Goal: Submit feedback/report problem

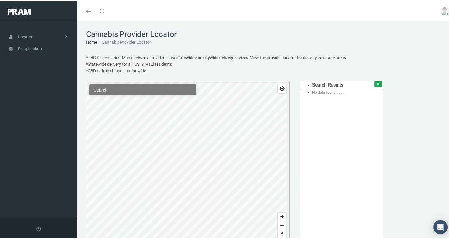
click at [106, 91] on input "Search" at bounding box center [142, 88] width 107 height 11
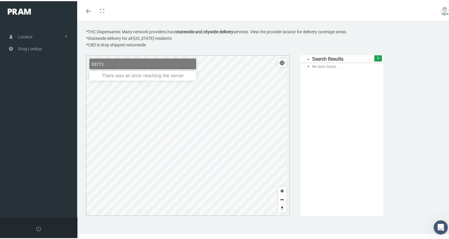
scroll to position [26, 0]
type input "33771"
click at [279, 199] on span "Zoom out" at bounding box center [282, 198] width 9 height 8
click at [101, 10] on link "Toggle fullscreen" at bounding box center [102, 10] width 13 height 20
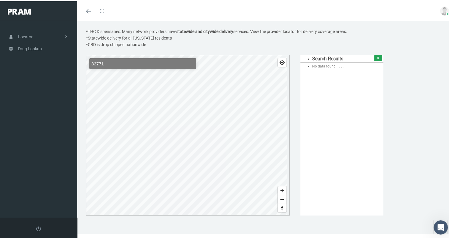
scroll to position [0, 0]
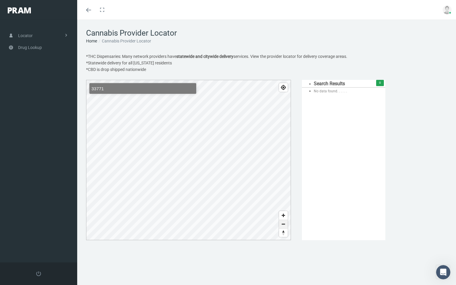
click at [284, 226] on span "Zoom out" at bounding box center [283, 224] width 9 height 8
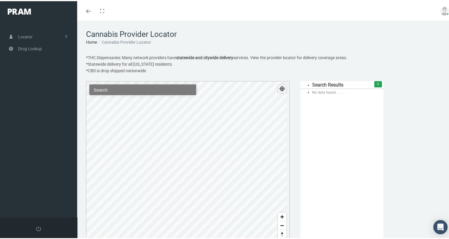
click at [279, 88] on span "Find my location" at bounding box center [282, 87] width 9 height 9
click at [102, 87] on input "Search" at bounding box center [142, 88] width 107 height 11
type input "california"
click at [130, 89] on input "Search" at bounding box center [142, 88] width 107 height 11
click at [374, 85] on span "0" at bounding box center [378, 83] width 8 height 6
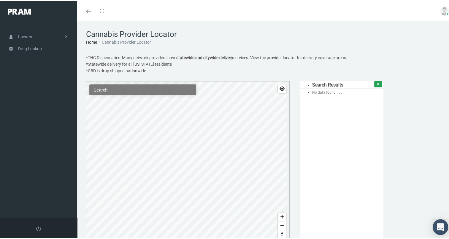
click at [437, 223] on icon "Open Intercom Messenger" at bounding box center [440, 226] width 7 height 8
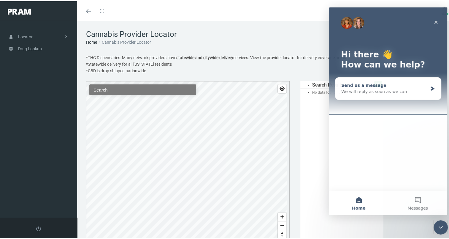
click at [353, 92] on div "We will reply as soon as we can" at bounding box center [384, 91] width 86 height 6
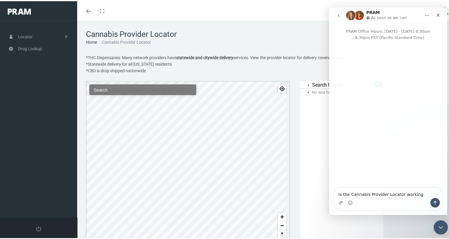
type textarea "Is the Cannabis Provider Locator working?"
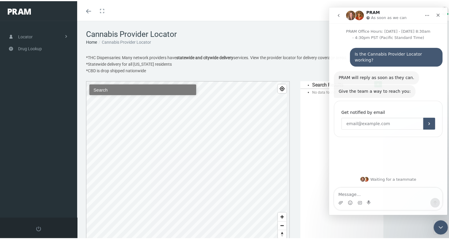
click at [371, 120] on input "Enter your email" at bounding box center [382, 123] width 82 height 12
type input "suncoasthealthandlife@gmail.com"
click at [429, 121] on icon "Submit" at bounding box center [429, 123] width 5 height 5
click at [437, 15] on icon "Close" at bounding box center [438, 14] width 5 height 5
